Goal: Information Seeking & Learning: Check status

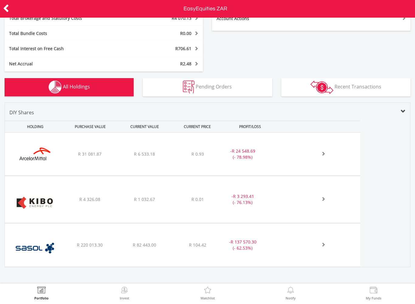
scroll to position [158, 0]
click at [286, 157] on div at bounding box center [320, 154] width 82 height 6
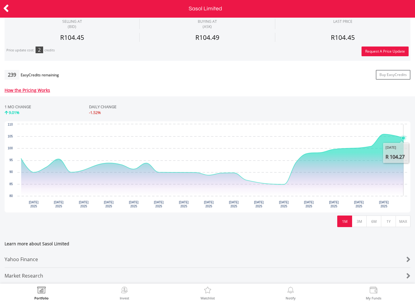
scroll to position [205, 0]
click at [6, 9] on icon at bounding box center [6, 8] width 6 height 12
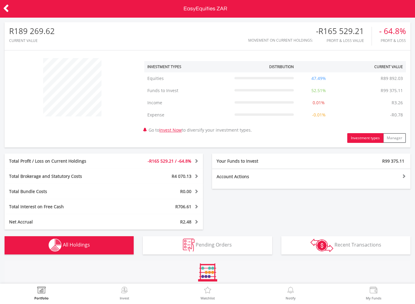
scroll to position [58, 136]
click at [4, 11] on icon at bounding box center [6, 8] width 6 height 12
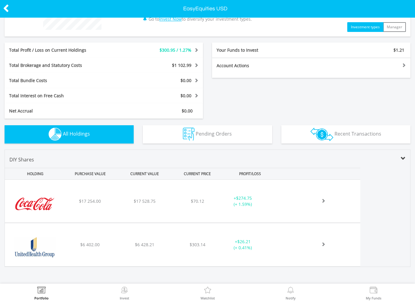
scroll to position [86, 0]
click at [44, 202] on img at bounding box center [35, 205] width 54 height 34
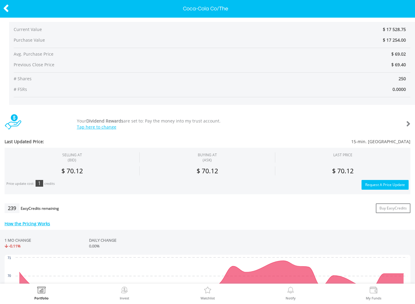
scroll to position [78, 0]
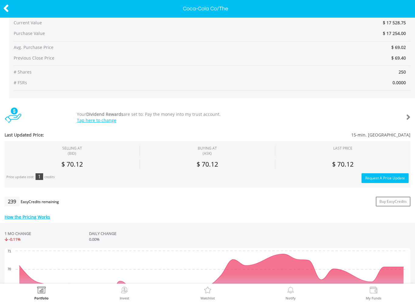
click at [385, 177] on button "Request A Price Update" at bounding box center [385, 178] width 47 height 10
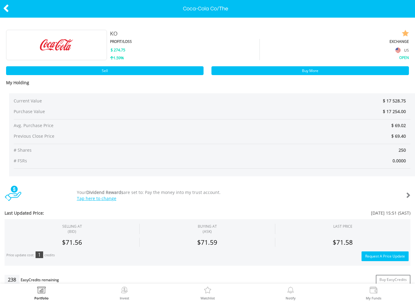
scroll to position [0, 0]
click at [390, 10] on header "Coca-Cola Co/The" at bounding box center [207, 9] width 415 height 18
click at [8, 5] on icon at bounding box center [6, 8] width 6 height 12
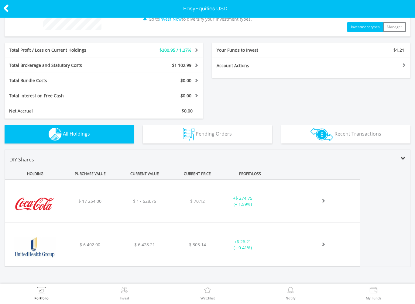
scroll to position [86, 0]
click at [46, 206] on img at bounding box center [35, 205] width 54 height 34
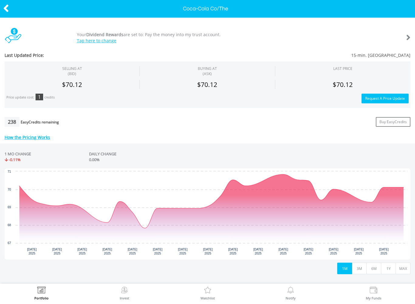
scroll to position [189, 0]
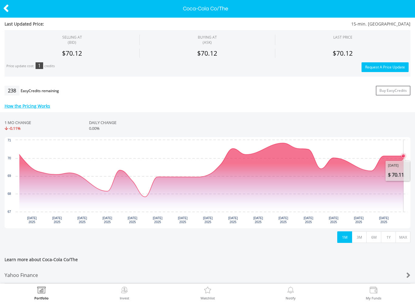
click at [394, 179] on icon "Interactive chart" at bounding box center [211, 177] width 385 height 69
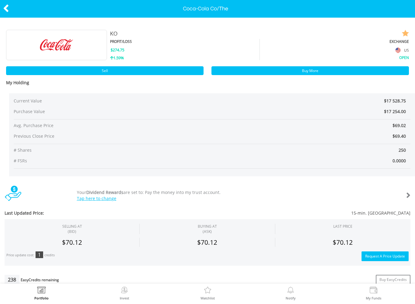
scroll to position [0, 0]
click at [9, 7] on icon at bounding box center [6, 8] width 6 height 12
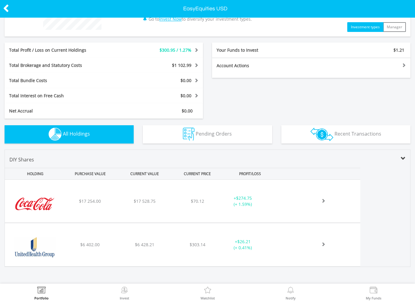
scroll to position [86, 0]
click at [272, 208] on div "+ $26.21 (+ 0.41%)" at bounding box center [251, 202] width 63 height 12
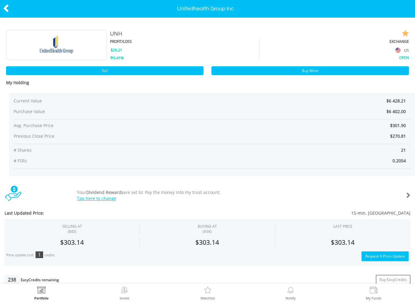
click at [8, 3] on icon at bounding box center [6, 8] width 6 height 12
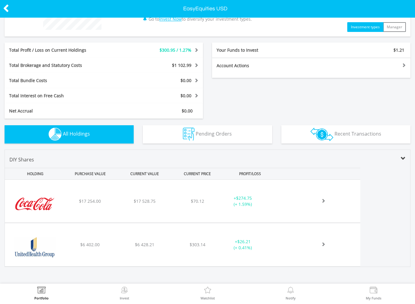
scroll to position [86, 0]
click at [277, 201] on div "+ $274.75 (+ 1.59%)" at bounding box center [251, 202] width 63 height 12
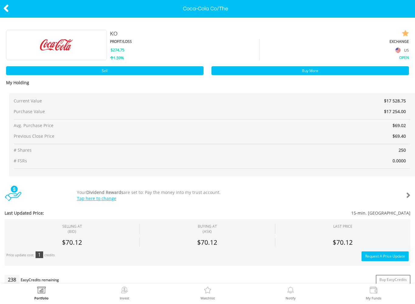
click at [9, 8] on icon at bounding box center [6, 8] width 6 height 12
